Goal: Task Accomplishment & Management: Use online tool/utility

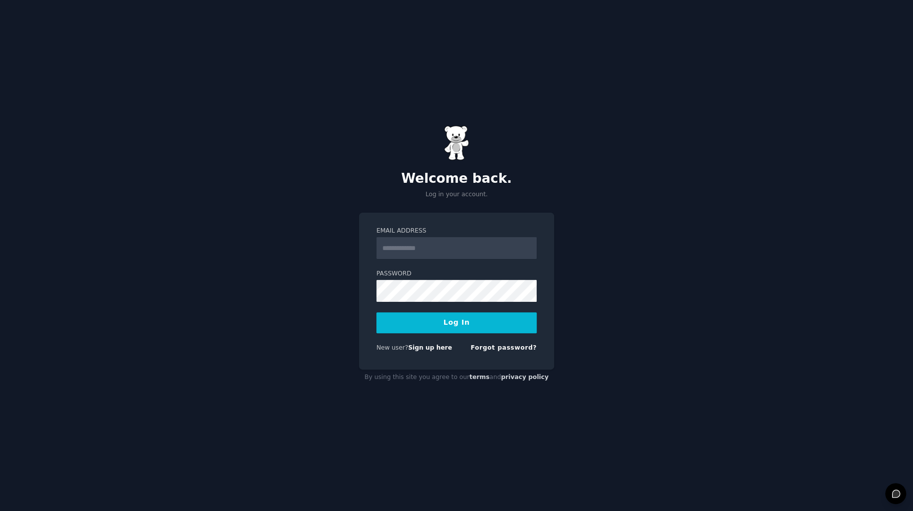
type input "**********"
click at [455, 321] on button "Log In" at bounding box center [456, 322] width 160 height 21
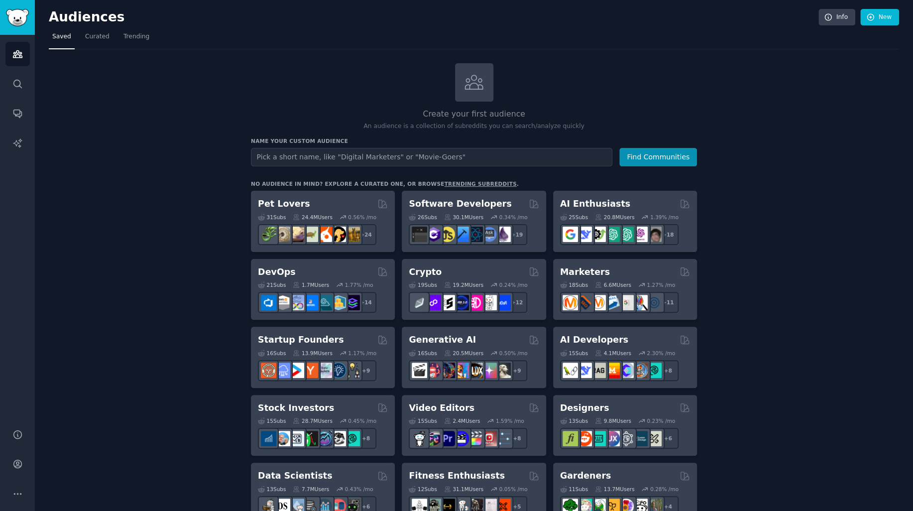
click at [577, 79] on div "Create your first audience An audience is a collection of subreddits you can se…" at bounding box center [474, 97] width 446 height 68
